Goal: Task Accomplishment & Management: Manage account settings

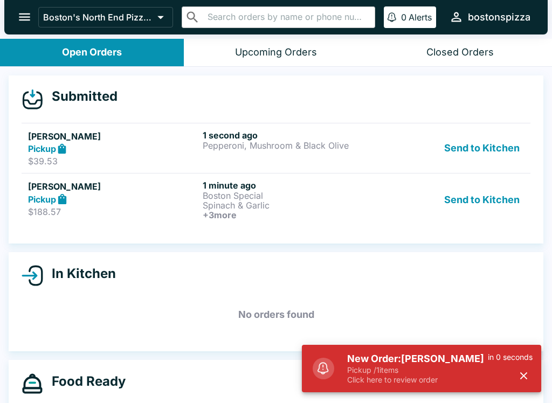
click at [97, 207] on p "$188.57" at bounding box center [113, 211] width 170 height 11
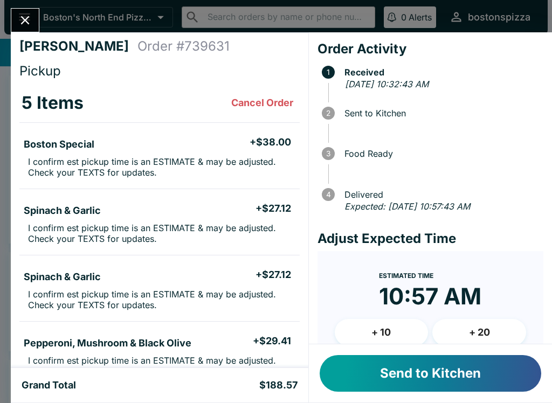
click at [372, 322] on button "+ 10" at bounding box center [382, 332] width 94 height 27
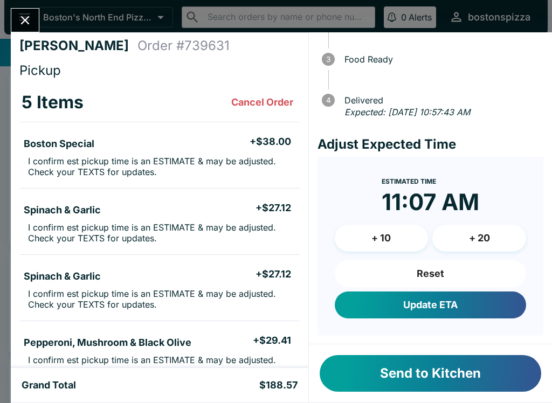
scroll to position [93, 0]
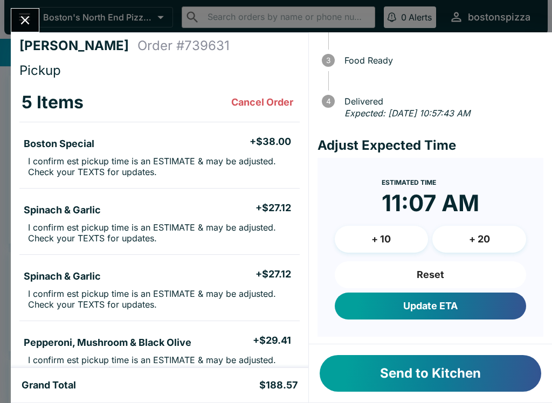
click at [368, 231] on button "+ 10" at bounding box center [382, 239] width 94 height 27
click at [371, 301] on button "Update ETA" at bounding box center [430, 306] width 191 height 27
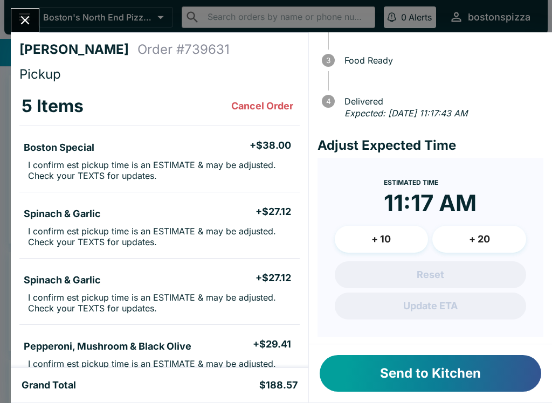
scroll to position [-1, 0]
click at [428, 364] on button "Send to Kitchen" at bounding box center [430, 373] width 221 height 37
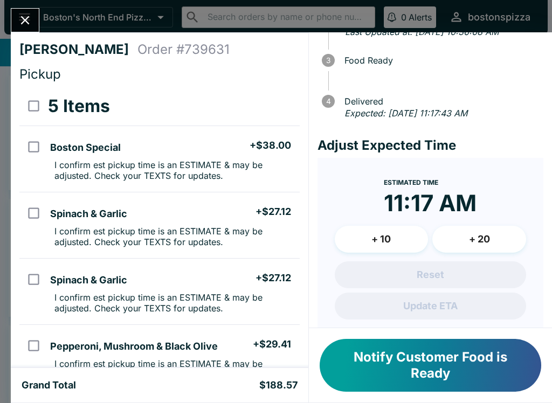
click at [19, 11] on button "Close" at bounding box center [24, 20] width 27 height 23
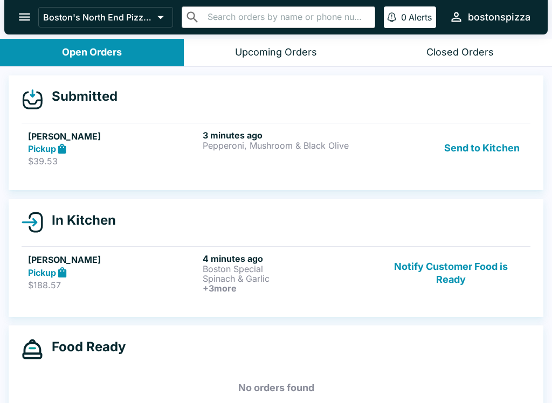
click at [250, 161] on div "3 minutes ago Pepperoni, Mushroom & Black Olive" at bounding box center [288, 148] width 170 height 37
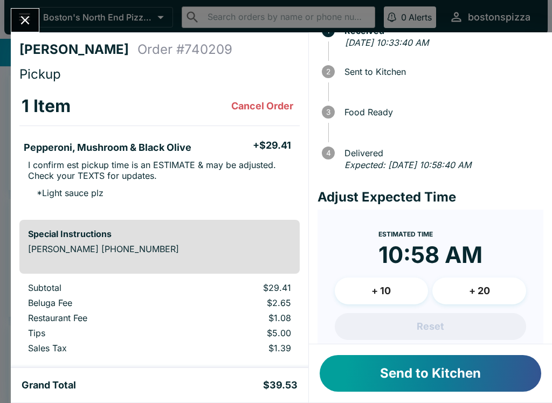
scroll to position [40, 0]
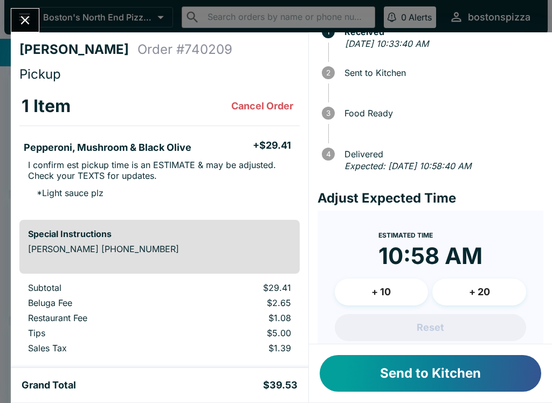
click at [388, 283] on button "+ 10" at bounding box center [382, 292] width 94 height 27
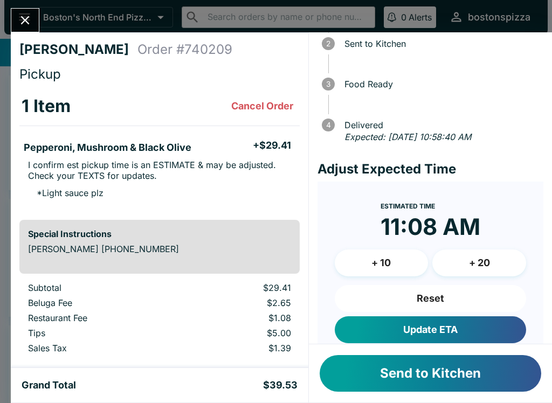
scroll to position [70, 0]
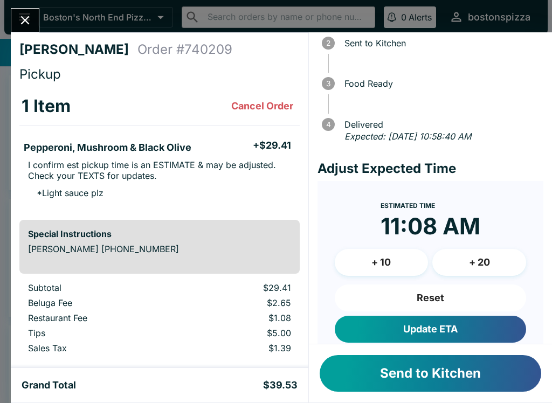
click at [423, 300] on button "Reset" at bounding box center [430, 297] width 191 height 27
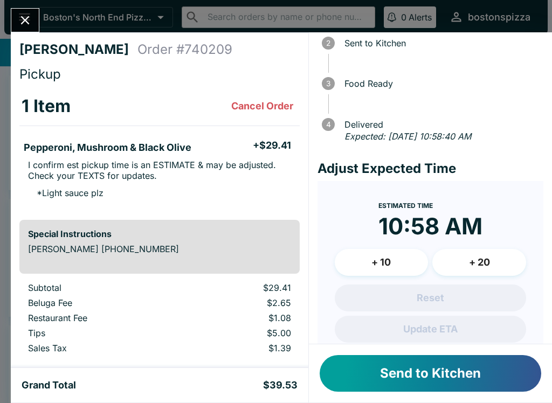
click at [481, 263] on button "+ 20" at bounding box center [479, 262] width 94 height 27
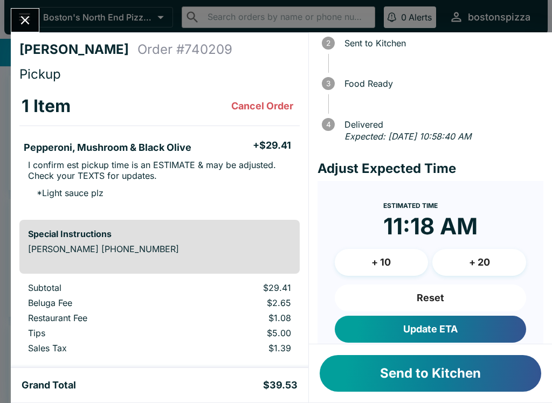
click at [459, 335] on button "Update ETA" at bounding box center [430, 329] width 191 height 27
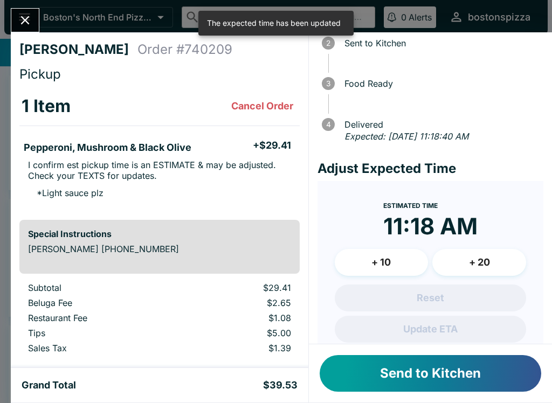
click at [468, 375] on button "Send to Kitchen" at bounding box center [430, 373] width 221 height 37
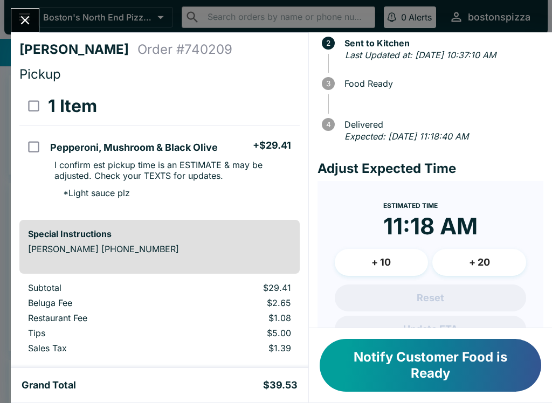
click at [20, 24] on icon "Close" at bounding box center [25, 20] width 15 height 15
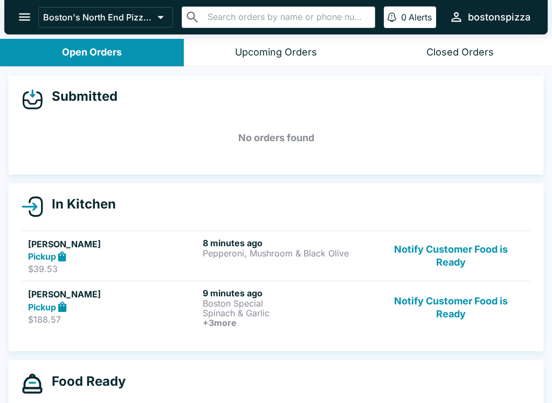
click at [228, 305] on p "Boston Special" at bounding box center [288, 303] width 170 height 10
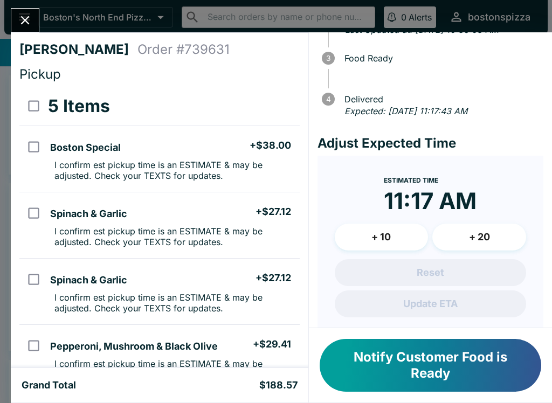
scroll to position [95, 0]
click at [483, 240] on button "+ 20" at bounding box center [479, 237] width 94 height 27
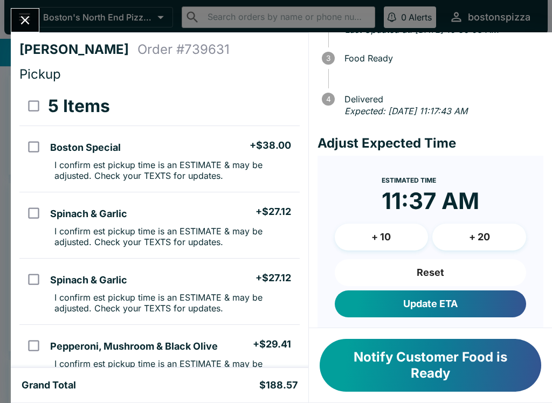
click at [438, 303] on button "Update ETA" at bounding box center [430, 303] width 191 height 27
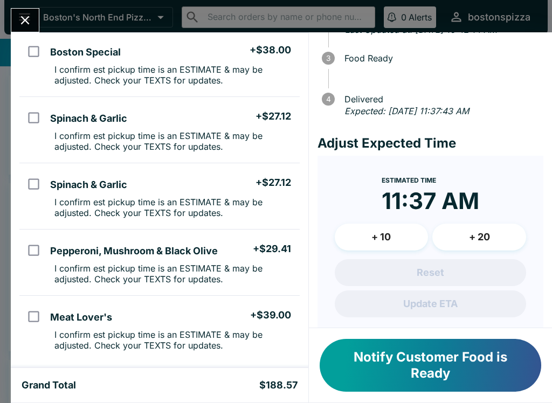
click at [26, 14] on icon "Close" at bounding box center [25, 20] width 15 height 15
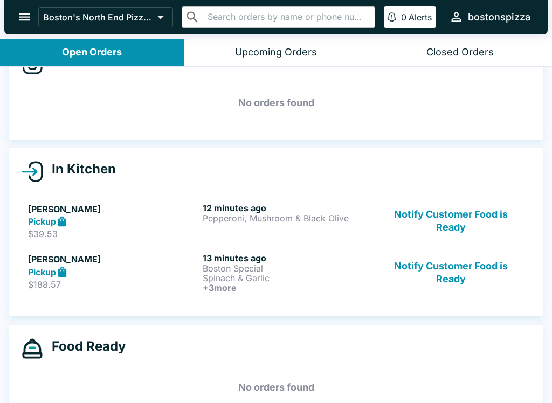
scroll to position [43, 0]
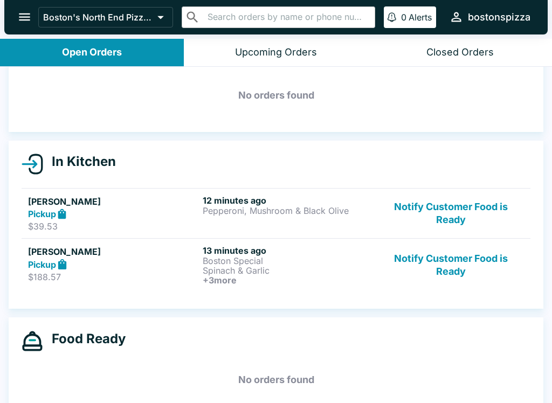
click at [254, 273] on p "Spinach & Garlic" at bounding box center [288, 271] width 170 height 10
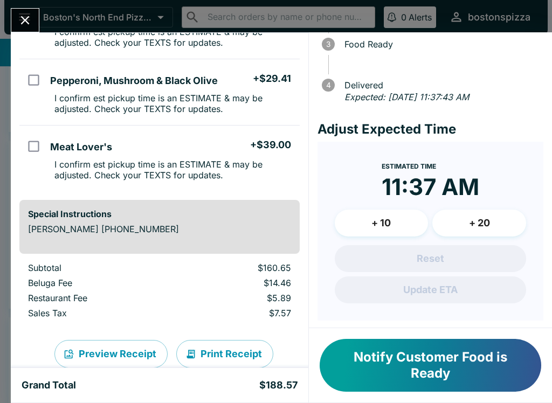
click at [31, 20] on icon "Close" at bounding box center [25, 20] width 15 height 15
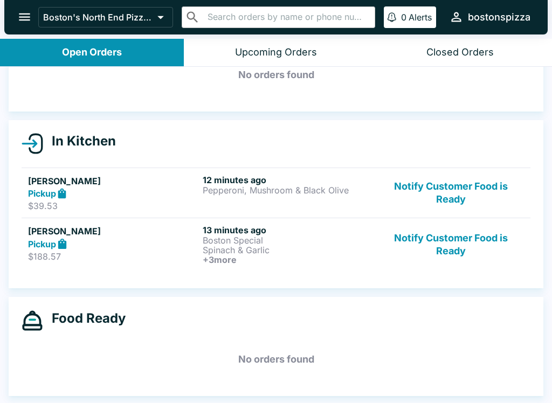
scroll to position [63, 0]
click at [198, 190] on div "Pickup" at bounding box center [113, 194] width 170 height 12
